Goal: Information Seeking & Learning: Learn about a topic

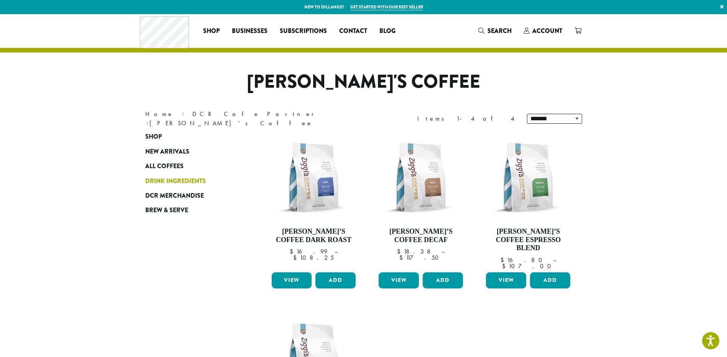
click at [194, 181] on span "Drink Ingredients" at bounding box center [175, 182] width 61 height 10
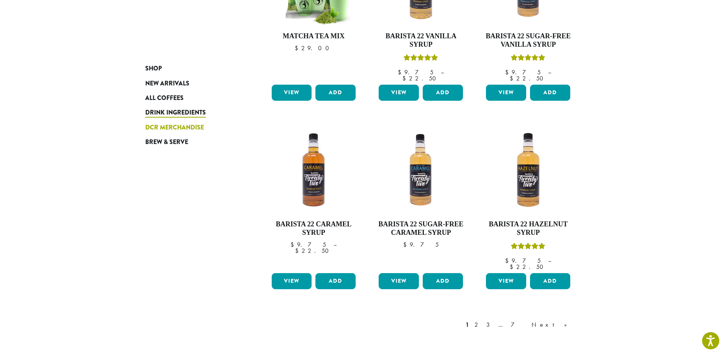
scroll to position [537, 0]
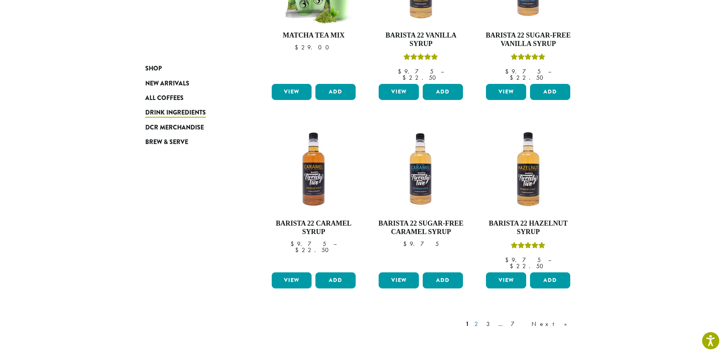
click at [483, 320] on link "2" at bounding box center [478, 324] width 10 height 9
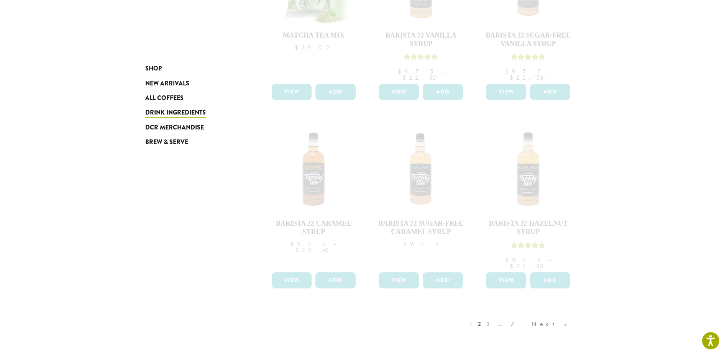
click at [522, 314] on div "1 2 3 … 7 Next »" at bounding box center [522, 332] width 109 height 36
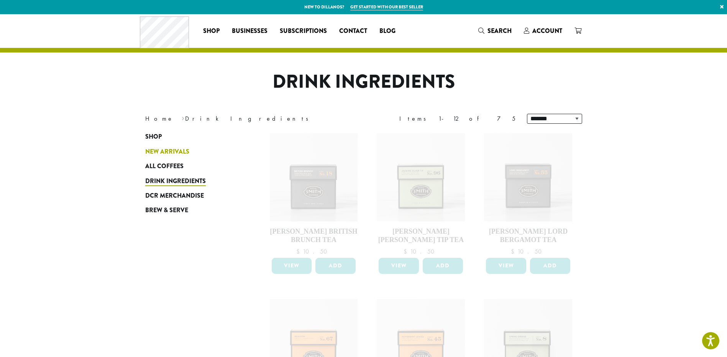
click at [165, 150] on span "New Arrivals" at bounding box center [167, 152] width 44 height 10
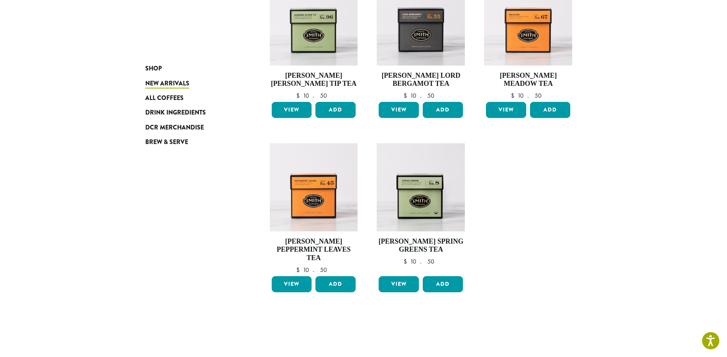
scroll to position [498, 0]
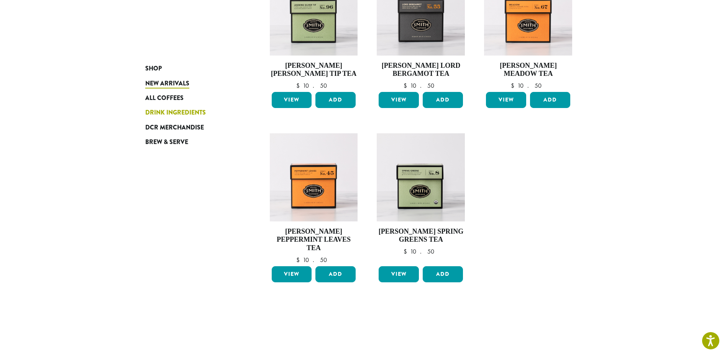
click at [176, 111] on span "Drink Ingredients" at bounding box center [175, 113] width 61 height 10
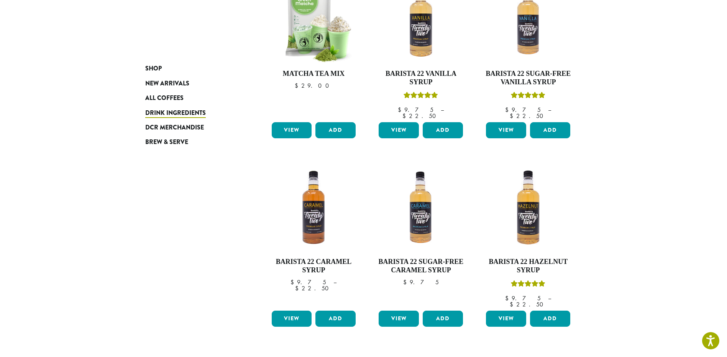
scroll to position [634, 0]
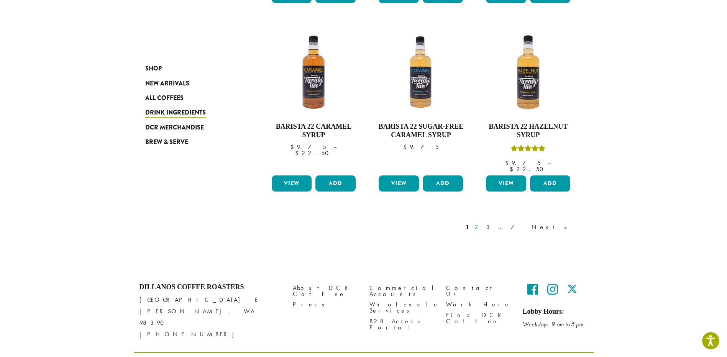
click at [483, 223] on link "2" at bounding box center [478, 227] width 10 height 9
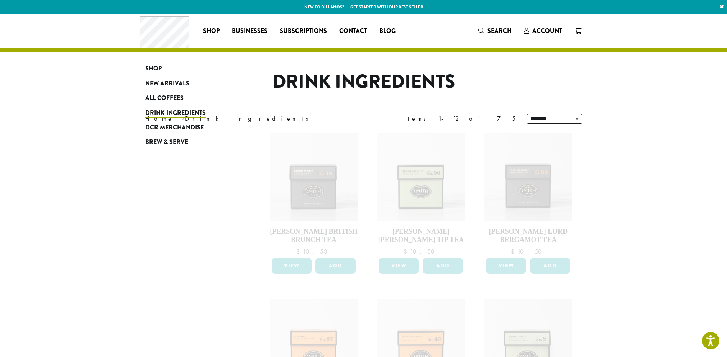
scroll to position [634, 0]
